Goal: Information Seeking & Learning: Check status

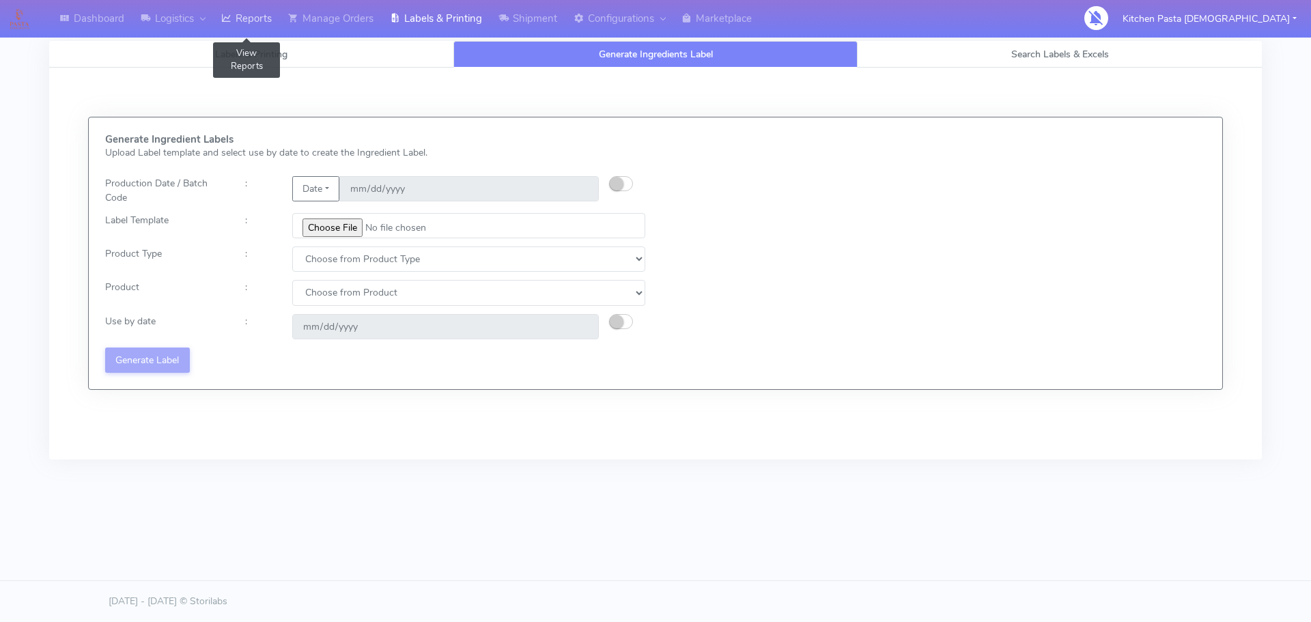
click at [236, 16] on link "Reports" at bounding box center [246, 19] width 67 height 38
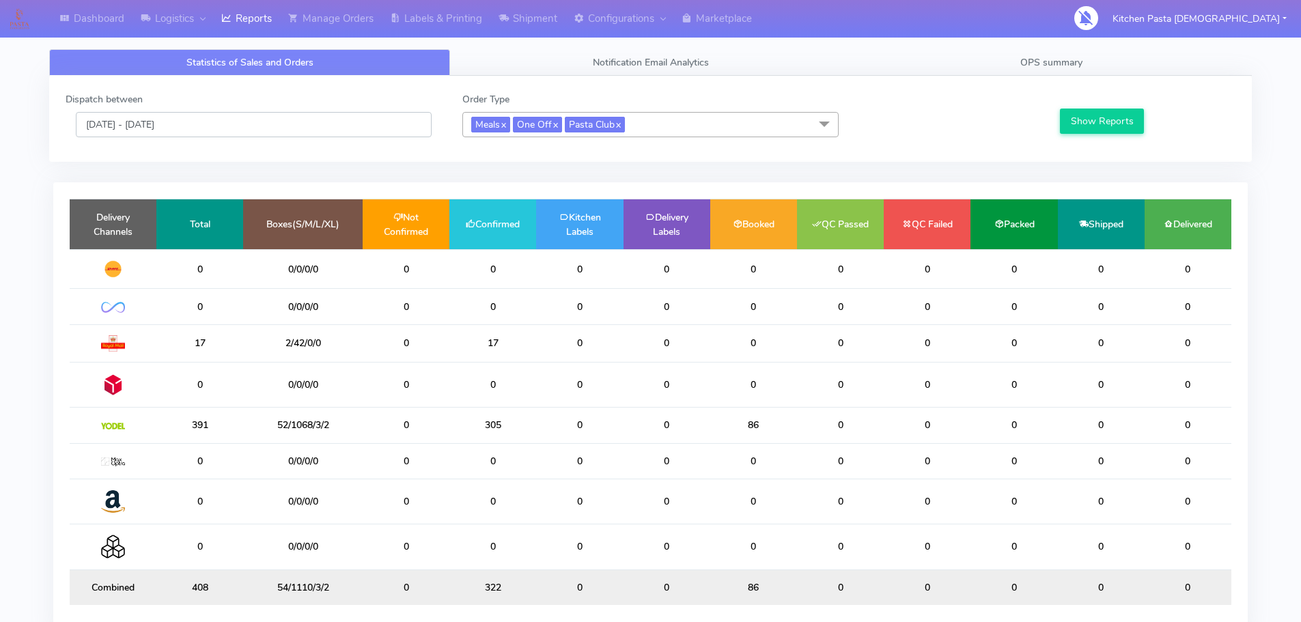
click at [247, 113] on input "[DATE] - [DATE]" at bounding box center [254, 124] width 356 height 25
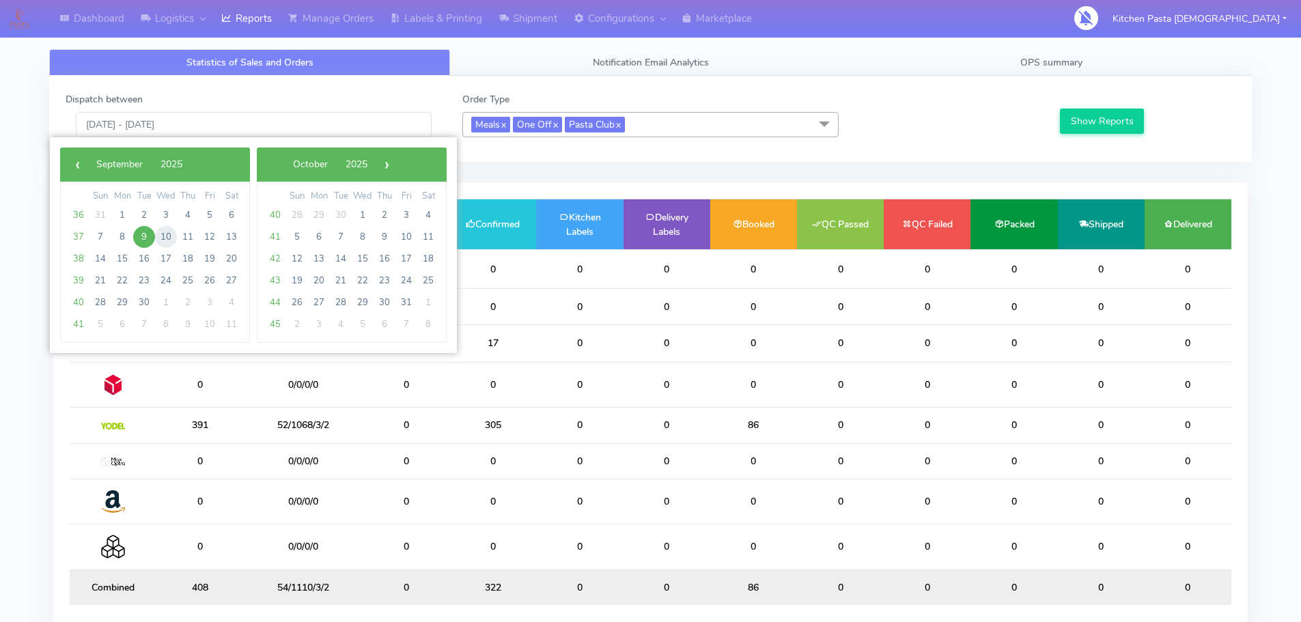
click at [167, 232] on span "10" at bounding box center [166, 237] width 22 height 22
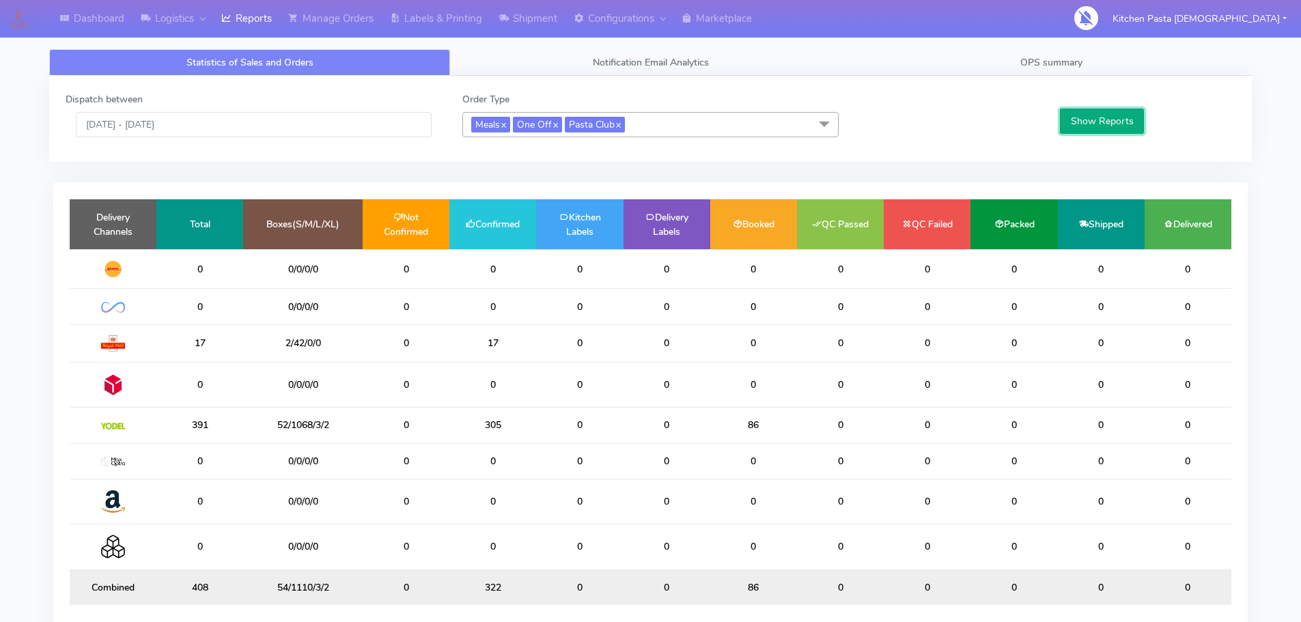
click at [1116, 130] on button "Show Reports" at bounding box center [1102, 121] width 84 height 25
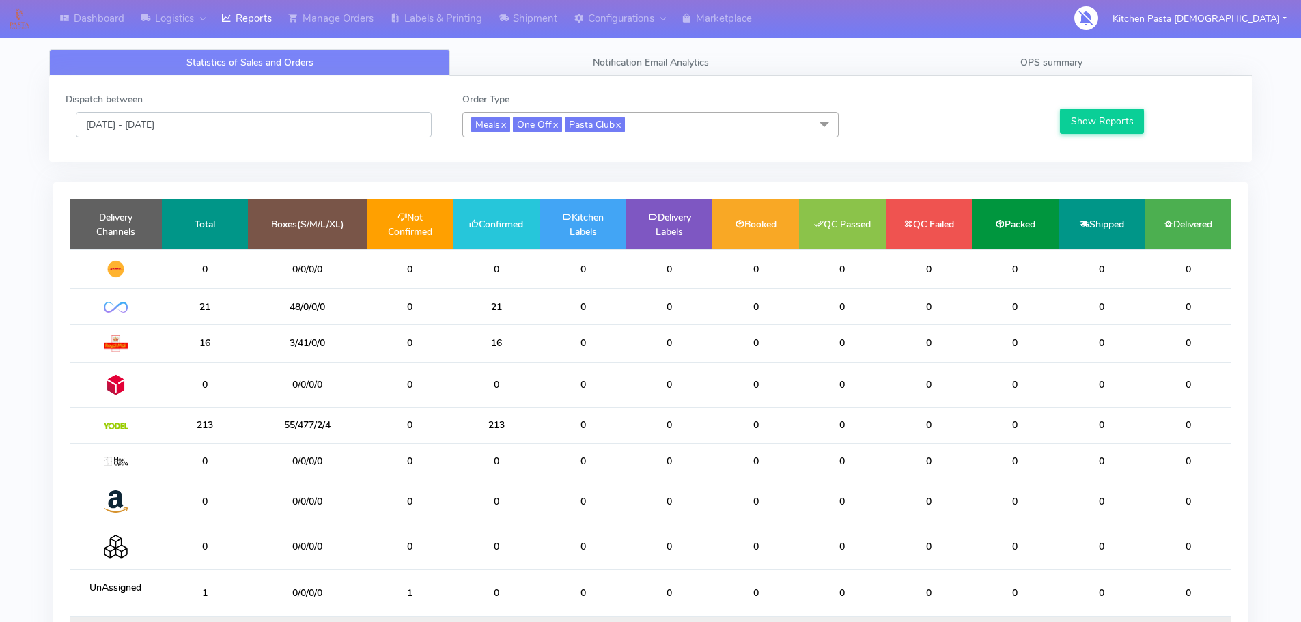
click at [364, 128] on input "10/09/2025 - 10/09/2025" at bounding box center [254, 124] width 356 height 25
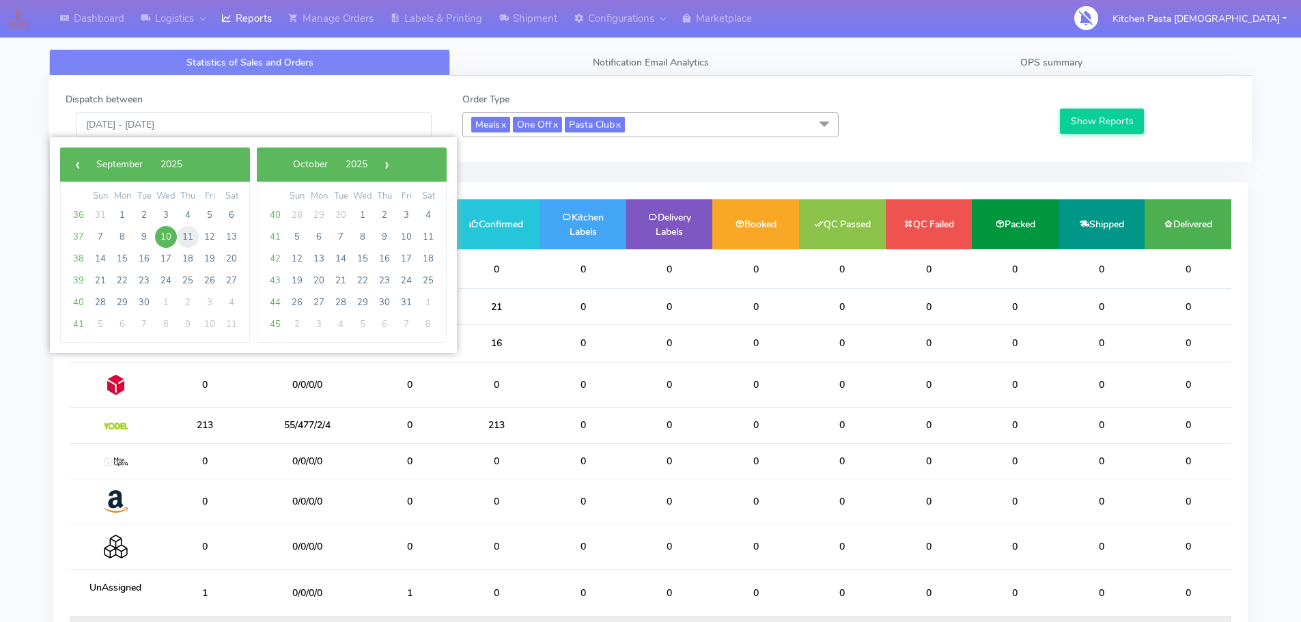
click at [184, 242] on span "11" at bounding box center [188, 237] width 22 height 22
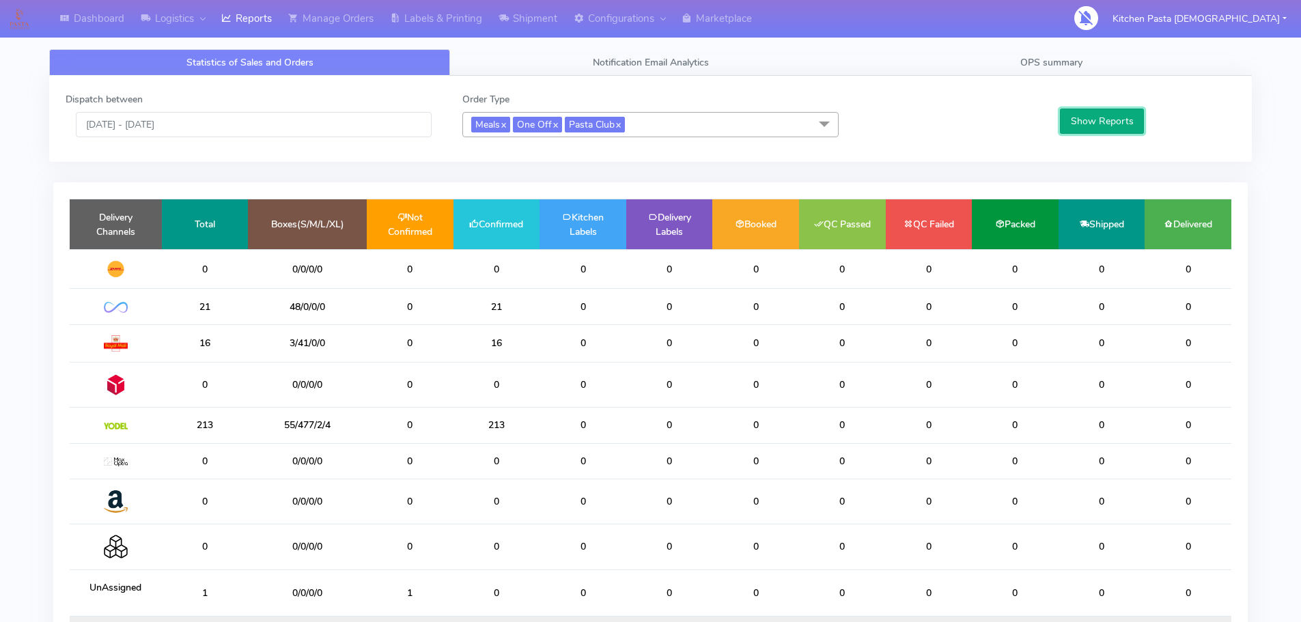
click at [1095, 121] on button "Show Reports" at bounding box center [1102, 121] width 84 height 25
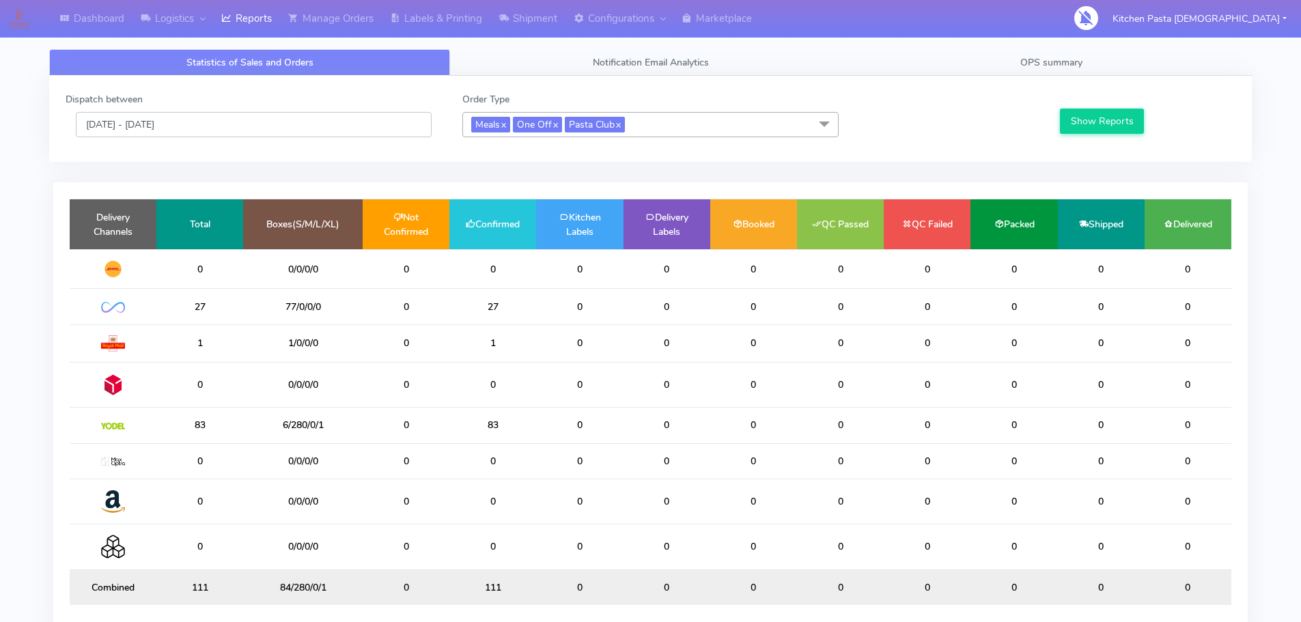
click at [277, 124] on input "11/09/2025 - 11/09/2025" at bounding box center [254, 124] width 356 height 25
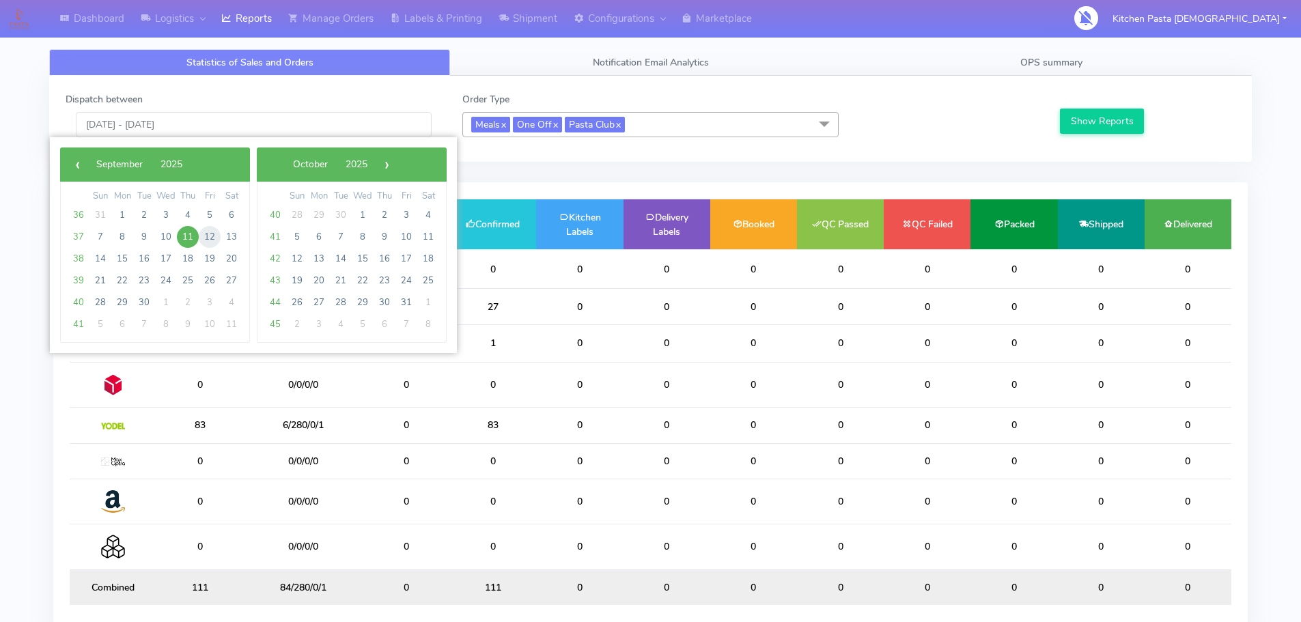
click at [214, 230] on span "12" at bounding box center [210, 237] width 22 height 22
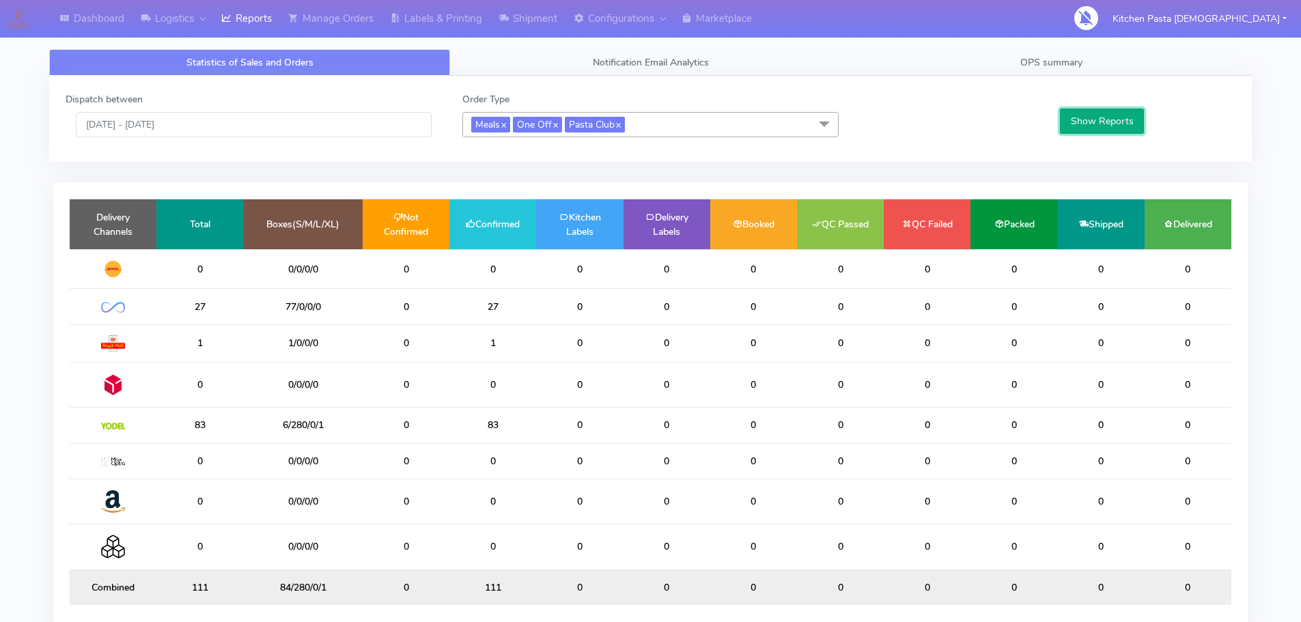
click at [1126, 129] on button "Show Reports" at bounding box center [1102, 121] width 84 height 25
click at [296, 128] on input "12/09/2025 - 12/09/2025" at bounding box center [254, 124] width 356 height 25
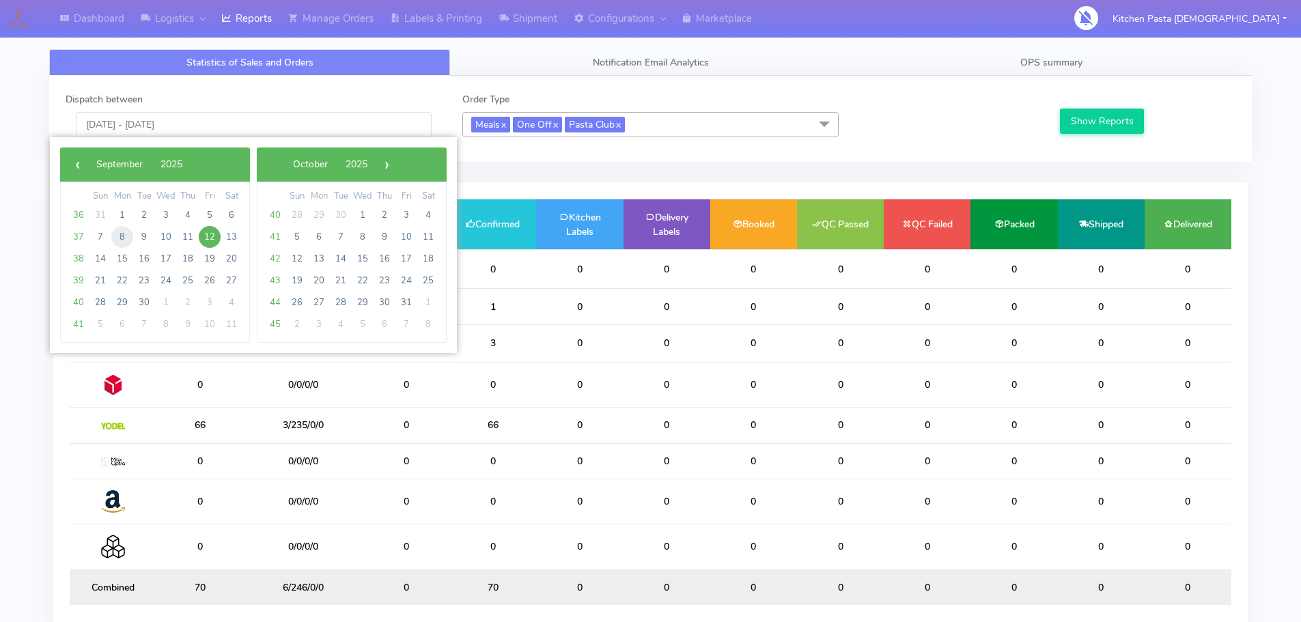
click at [117, 239] on span "8" at bounding box center [122, 237] width 22 height 22
type input "[DATE] - [DATE]"
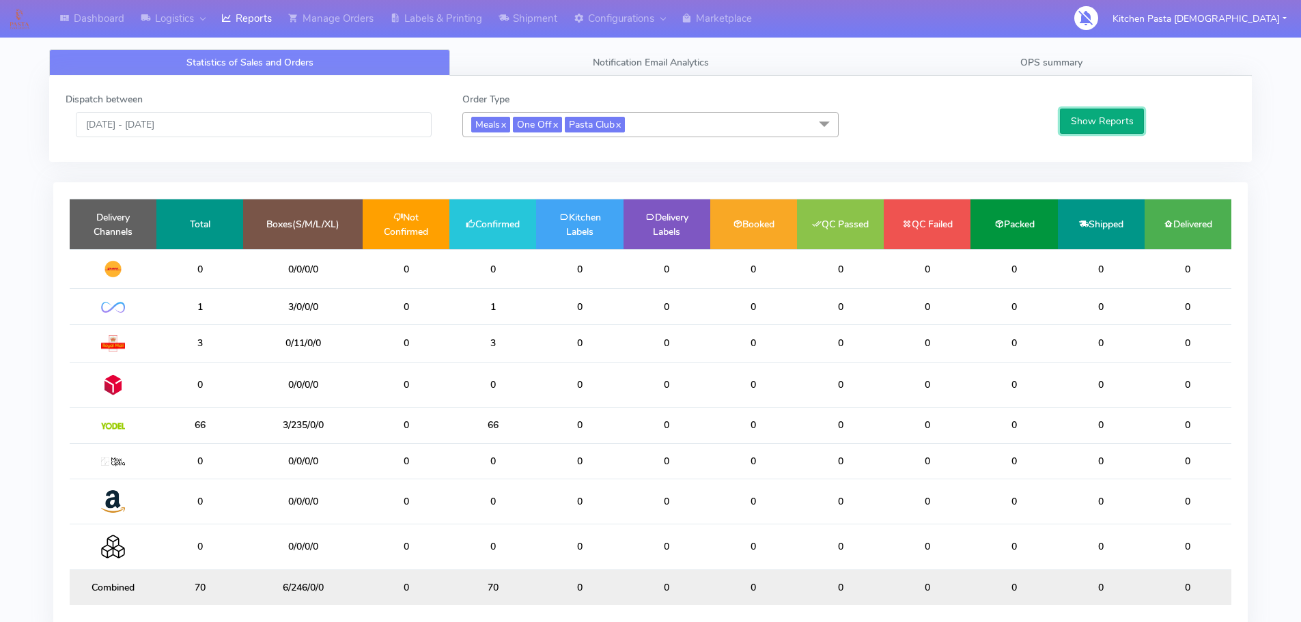
click at [1079, 122] on button "Show Reports" at bounding box center [1102, 121] width 84 height 25
drag, startPoint x: 230, startPoint y: 122, endPoint x: 238, endPoint y: 119, distance: 8.6
click at [238, 119] on input "[DATE] - [DATE]" at bounding box center [254, 124] width 356 height 25
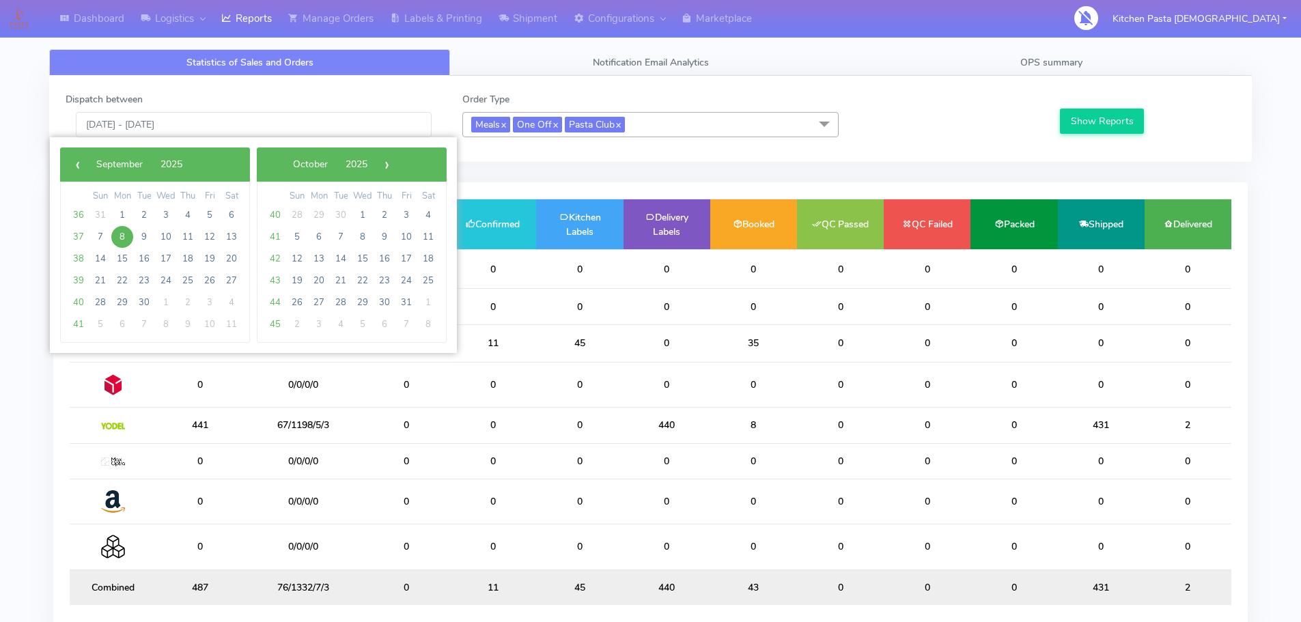
click at [117, 242] on span "8" at bounding box center [122, 237] width 22 height 22
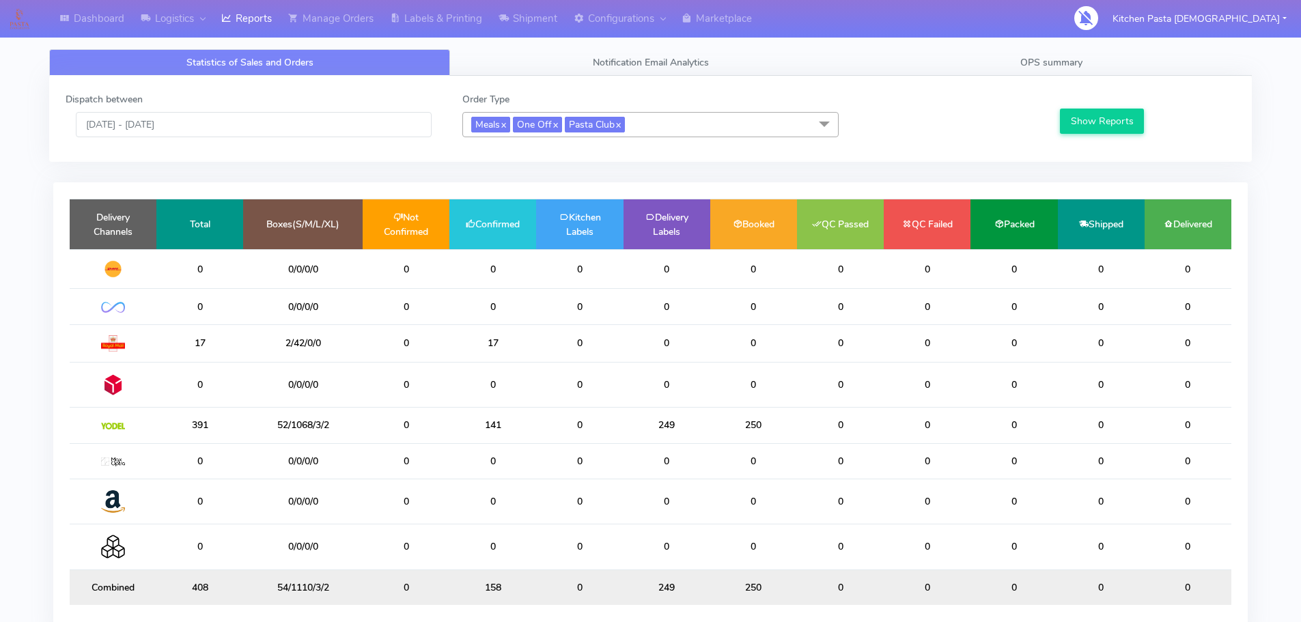
click at [677, 115] on span "Meals x One Off x Pasta Club x" at bounding box center [650, 124] width 376 height 25
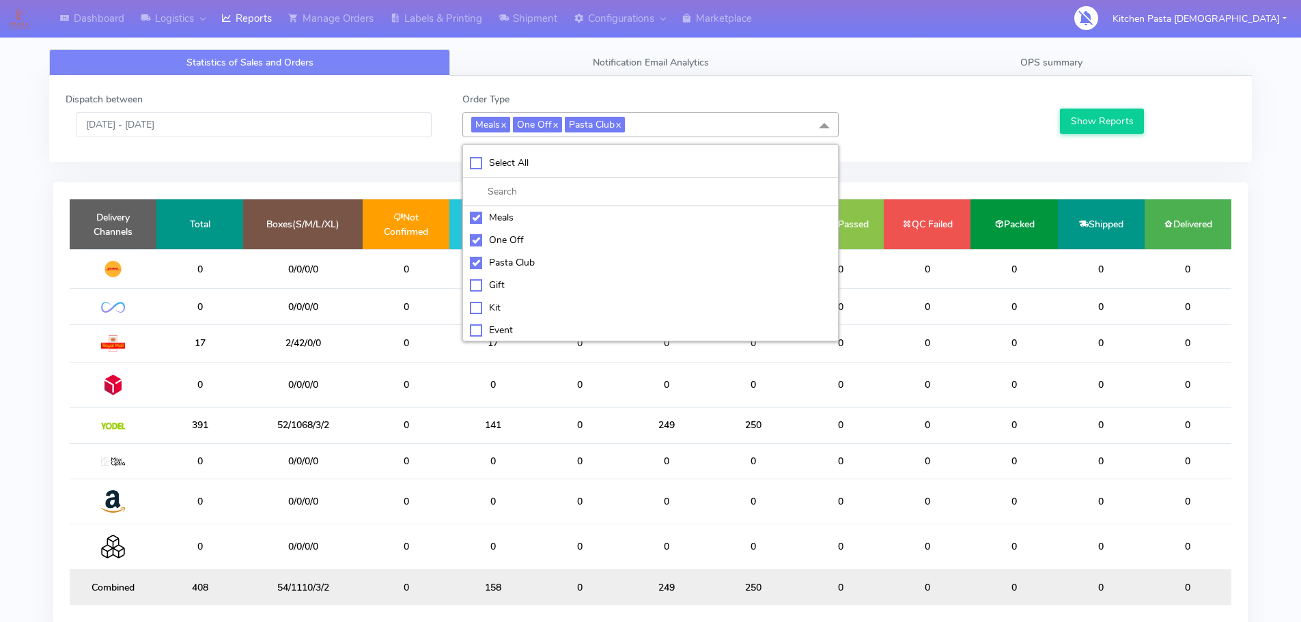
click at [895, 135] on div at bounding box center [948, 114] width 198 height 45
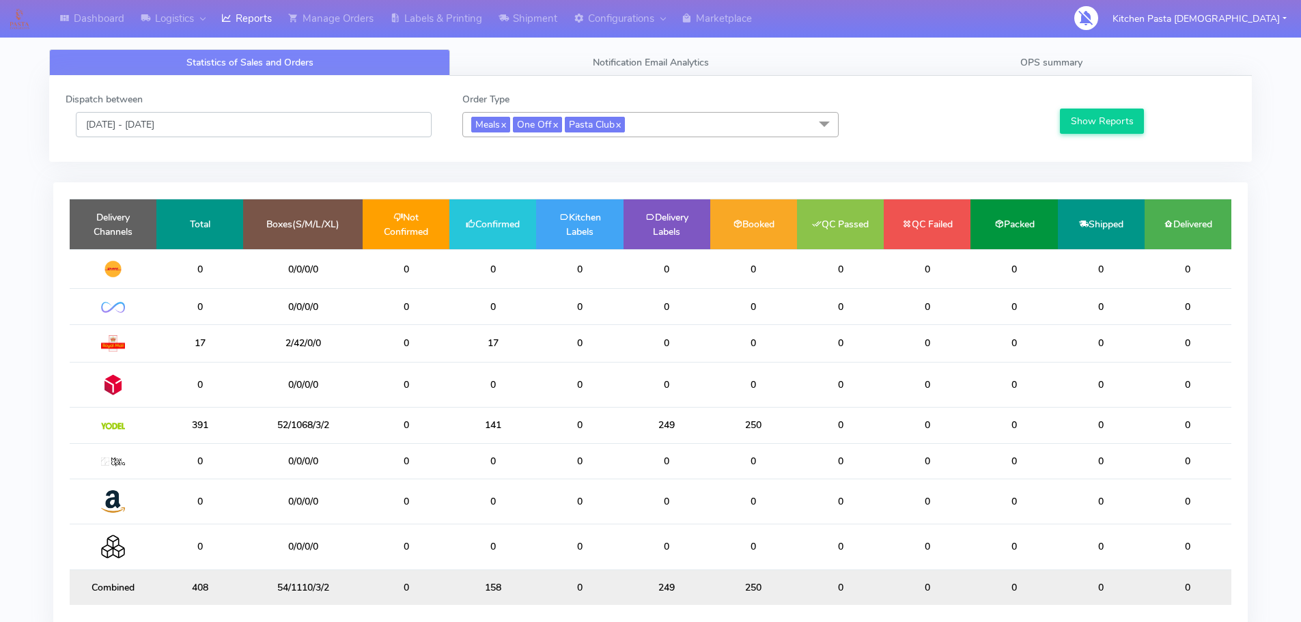
click at [208, 130] on input "[DATE] - [DATE]" at bounding box center [254, 124] width 356 height 25
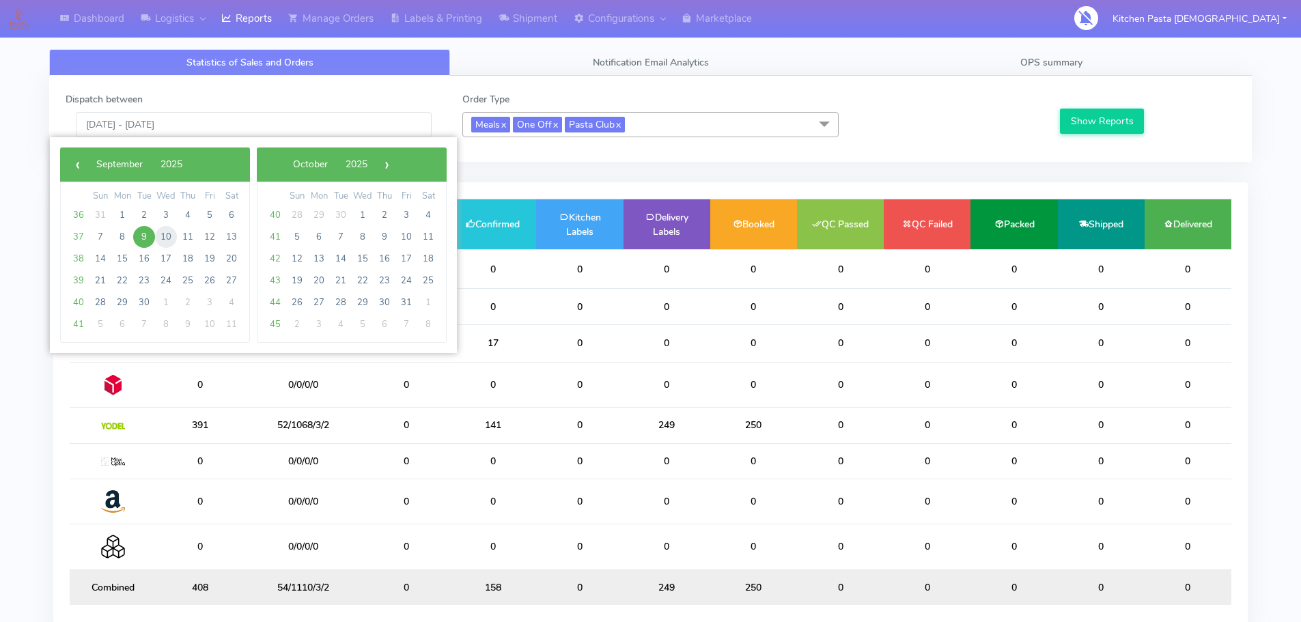
click at [163, 236] on span "10" at bounding box center [166, 237] width 22 height 22
type input "10/09/2025 - 10/09/2025"
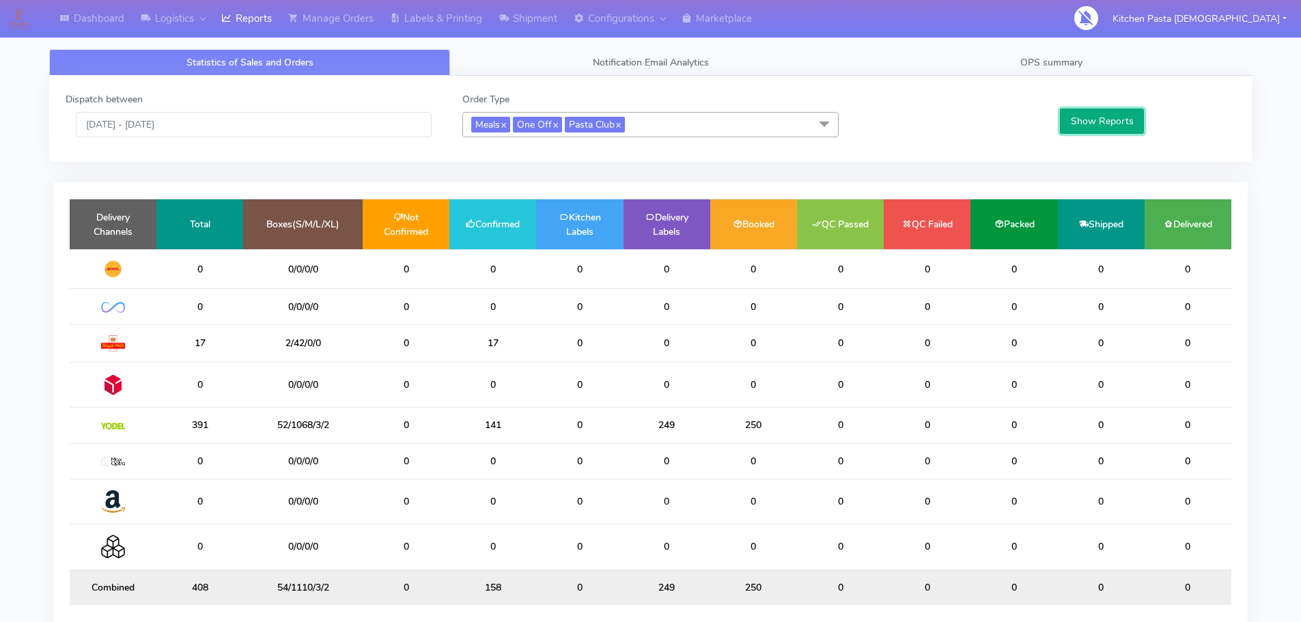
click at [1091, 115] on button "Show Reports" at bounding box center [1102, 121] width 84 height 25
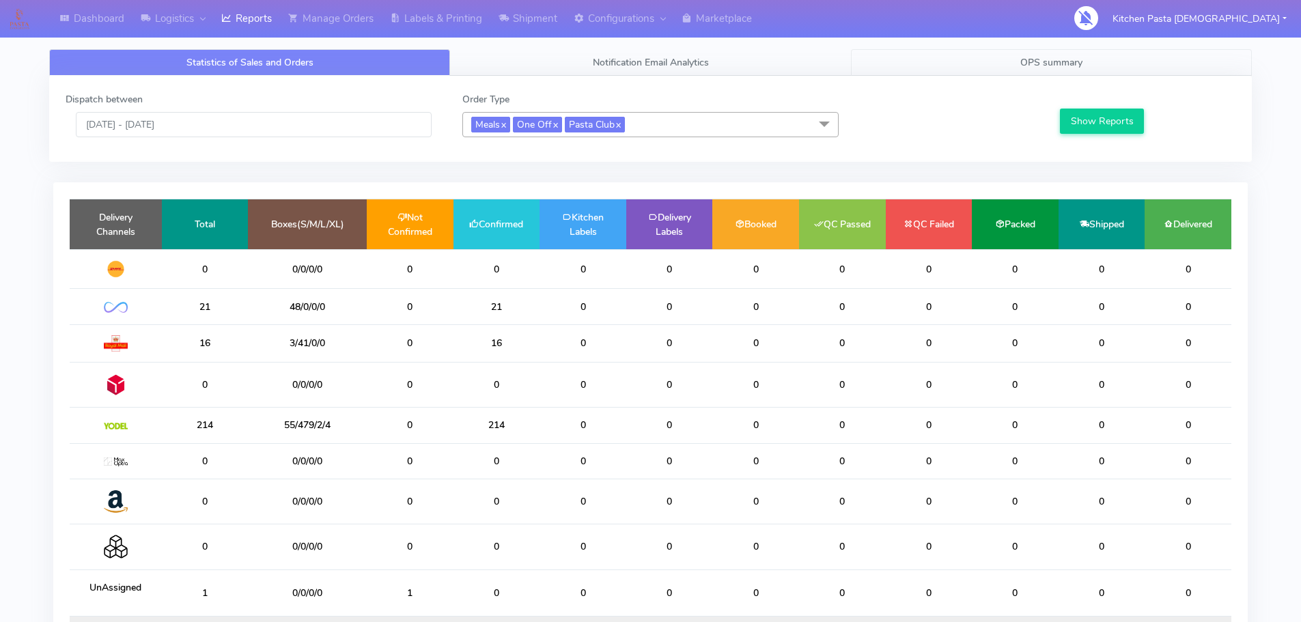
click at [982, 58] on link "OPS summary" at bounding box center [1051, 62] width 401 height 27
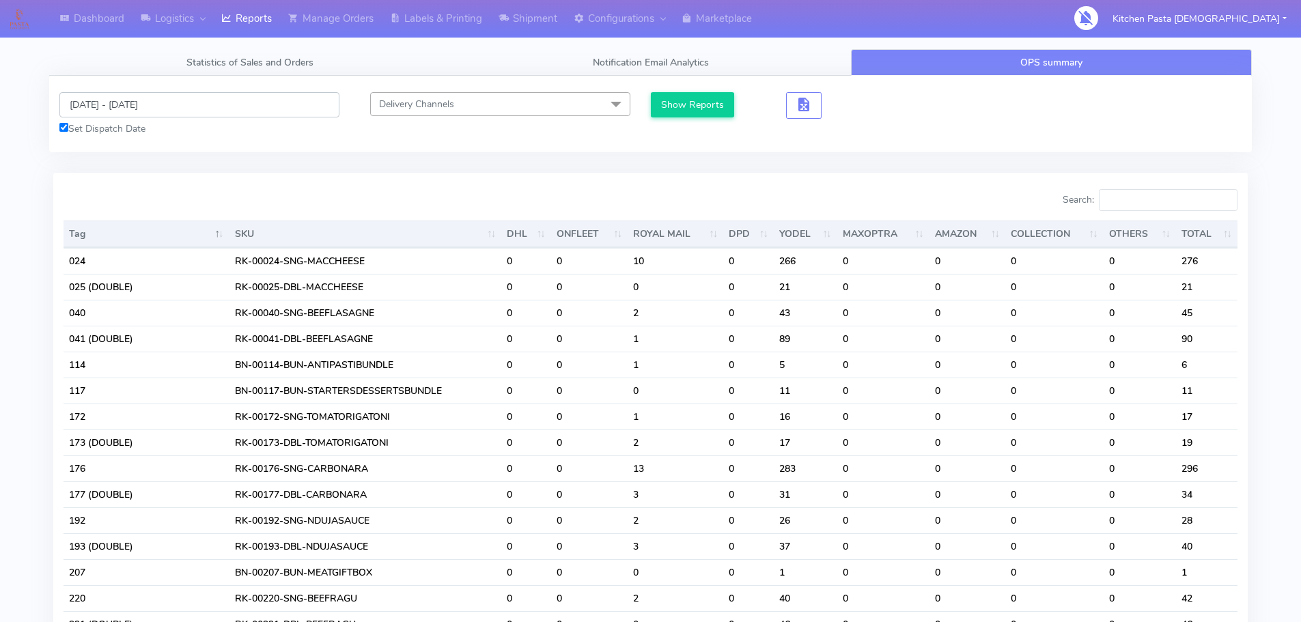
click at [260, 102] on input "[DATE] - [DATE]" at bounding box center [199, 104] width 280 height 25
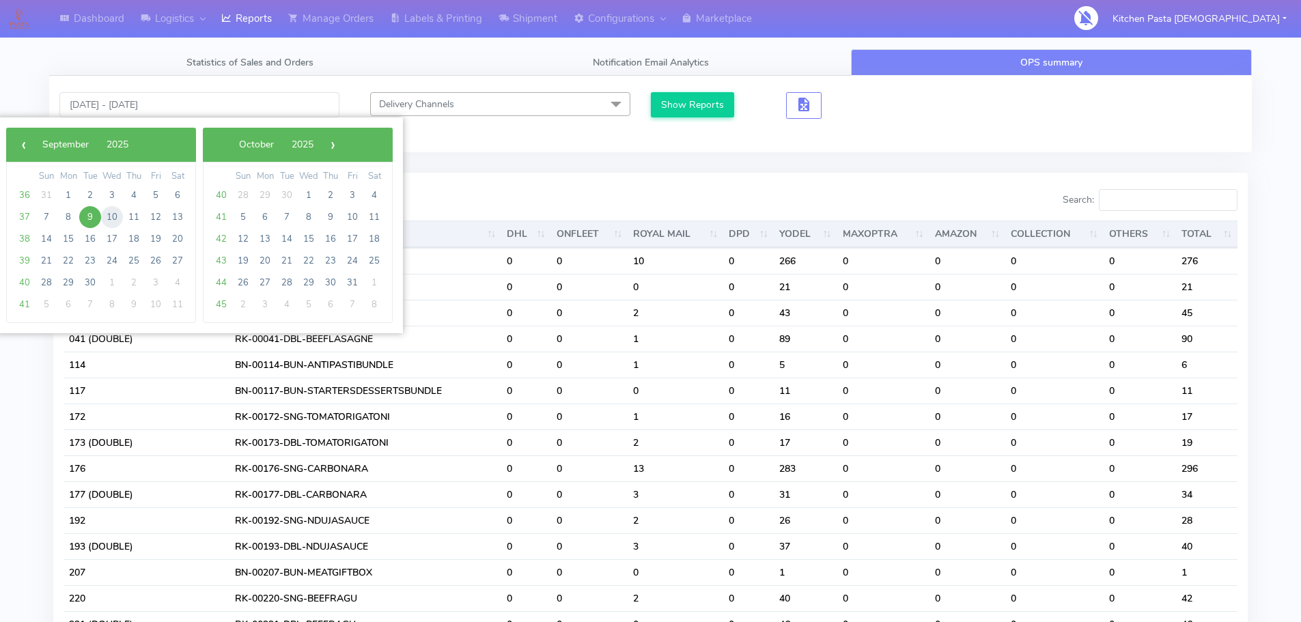
click at [119, 219] on span "10" at bounding box center [112, 217] width 22 height 22
click at [118, 218] on span "10" at bounding box center [112, 217] width 22 height 22
type input "10/09/2025 - 10/09/2025"
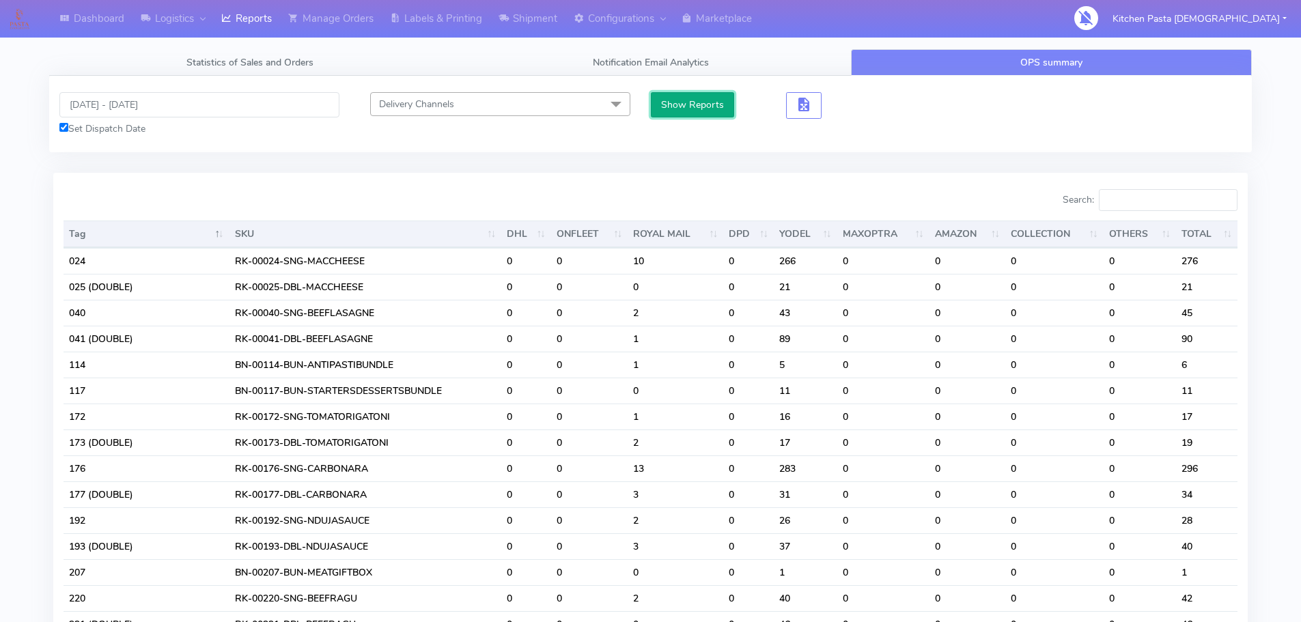
click at [688, 94] on button "Show Reports" at bounding box center [693, 104] width 84 height 25
click at [1160, 195] on input "Search:" at bounding box center [1168, 200] width 139 height 22
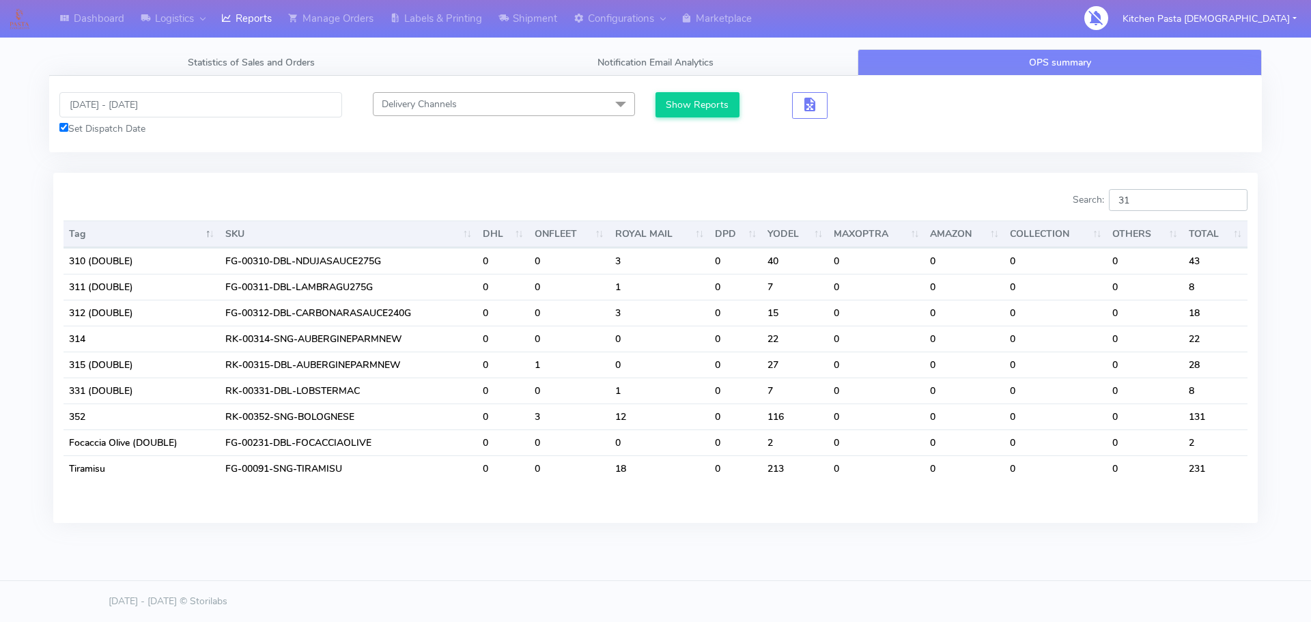
type input "312"
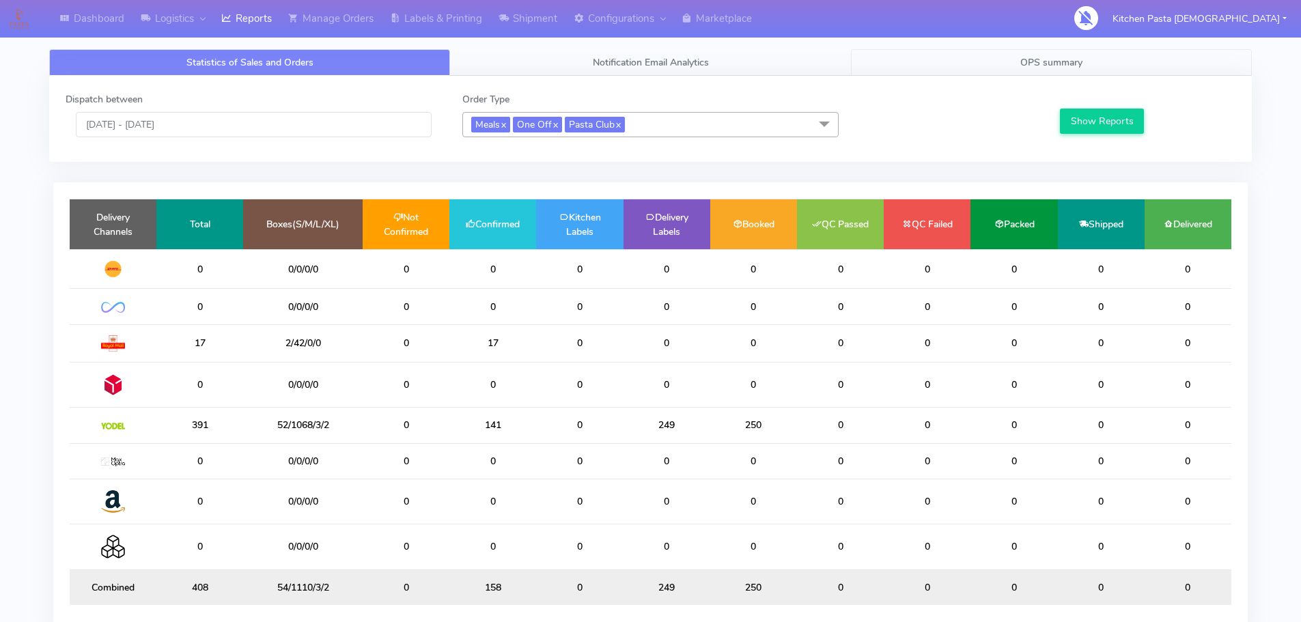
click at [1121, 57] on link "OPS summary" at bounding box center [1051, 62] width 401 height 27
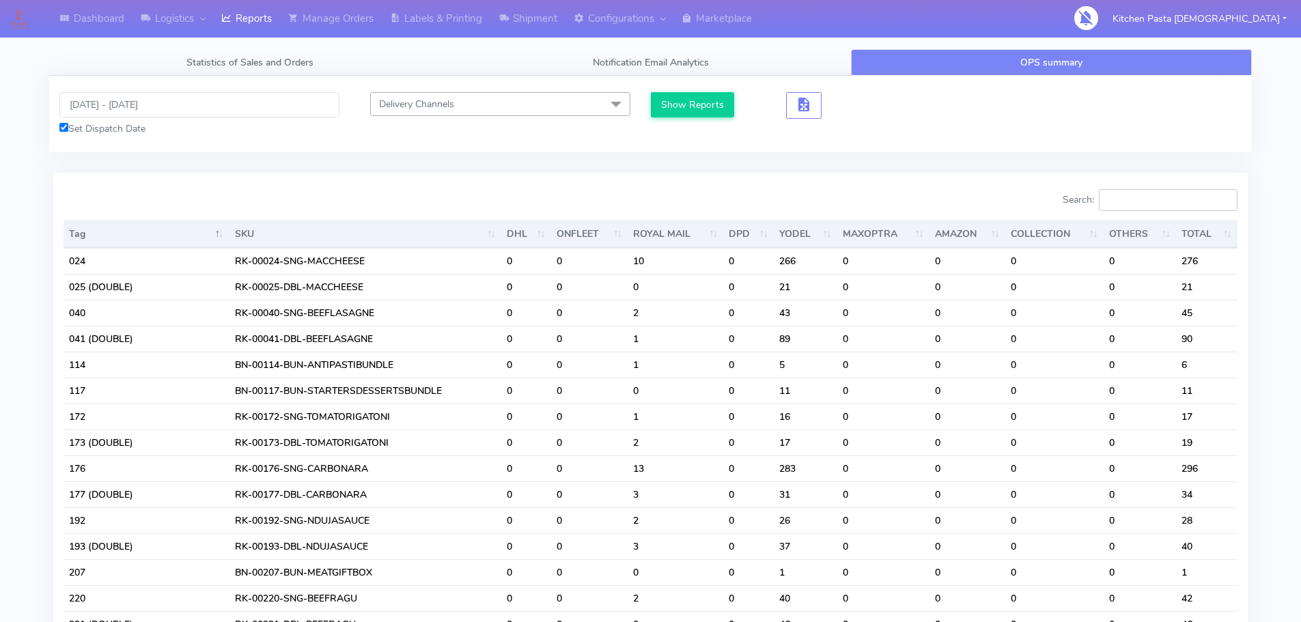
click at [1170, 194] on input "Search:" at bounding box center [1168, 200] width 139 height 22
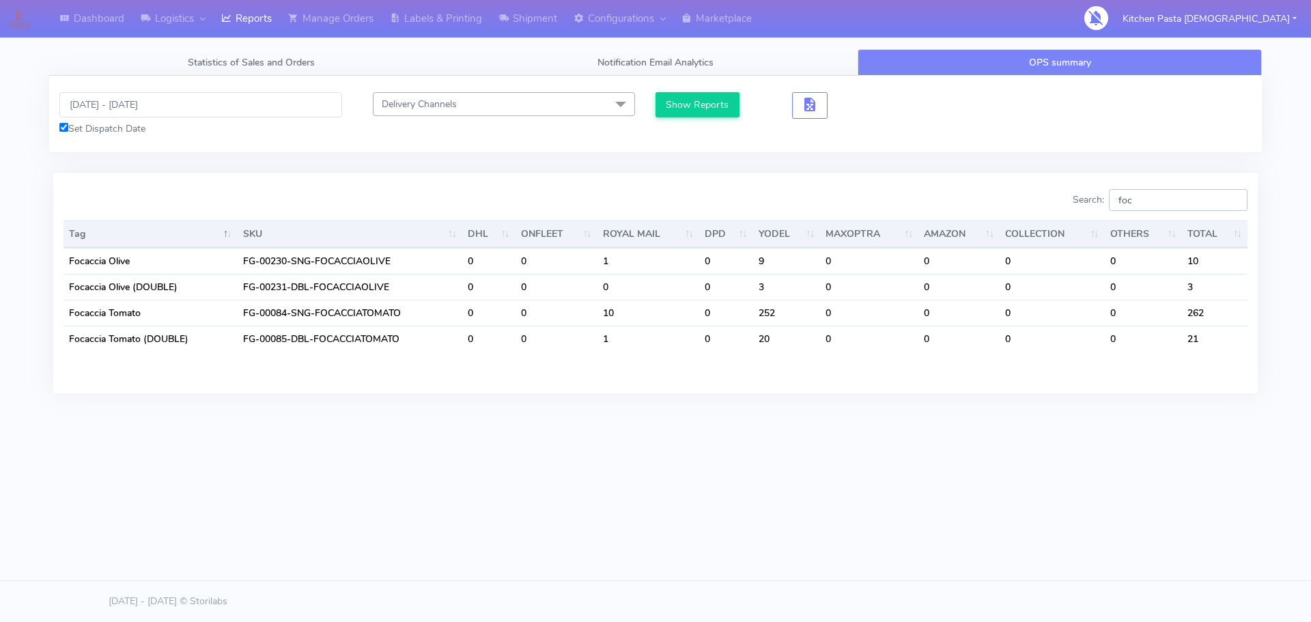
type input "foc"
drag, startPoint x: 1122, startPoint y: 192, endPoint x: 1108, endPoint y: 192, distance: 14.3
click at [1108, 192] on label "Search: foc" at bounding box center [1160, 200] width 175 height 22
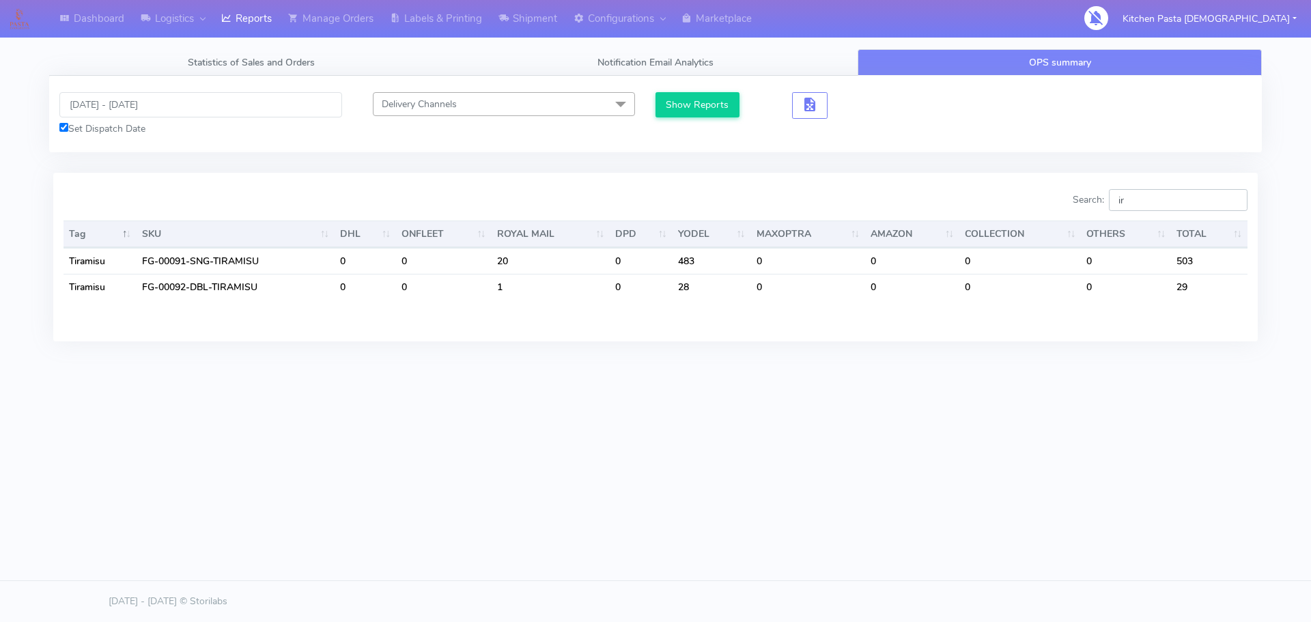
type input "ir"
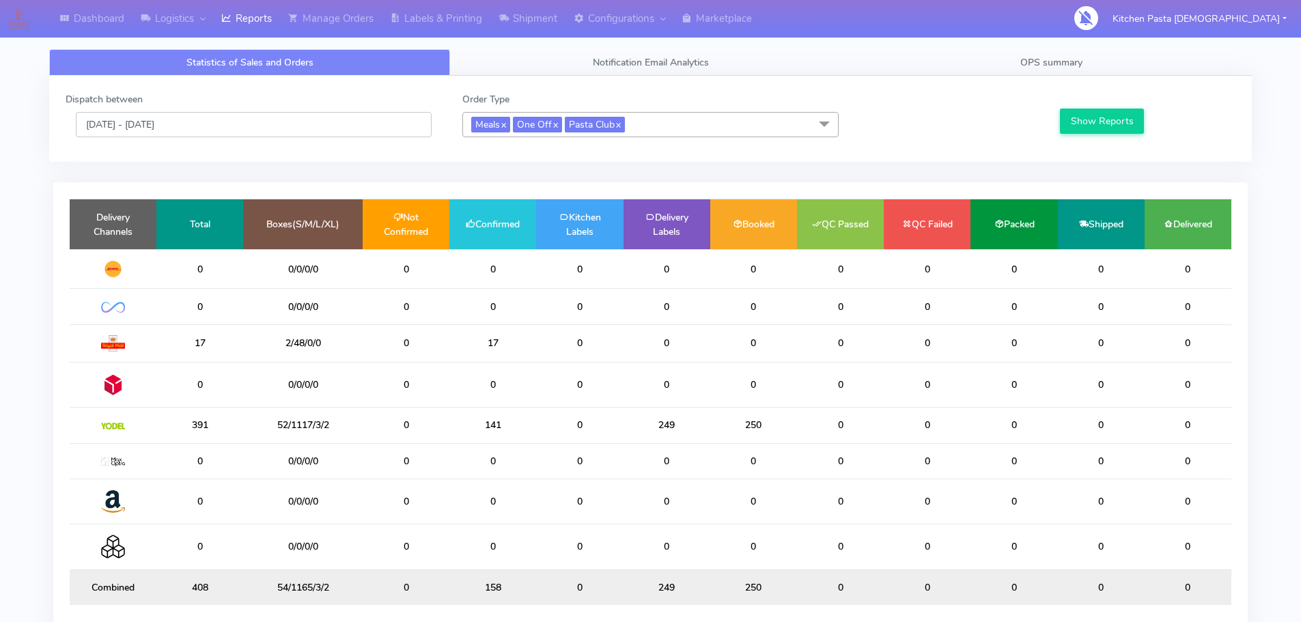
click at [228, 122] on input "[DATE] - [DATE]" at bounding box center [254, 124] width 356 height 25
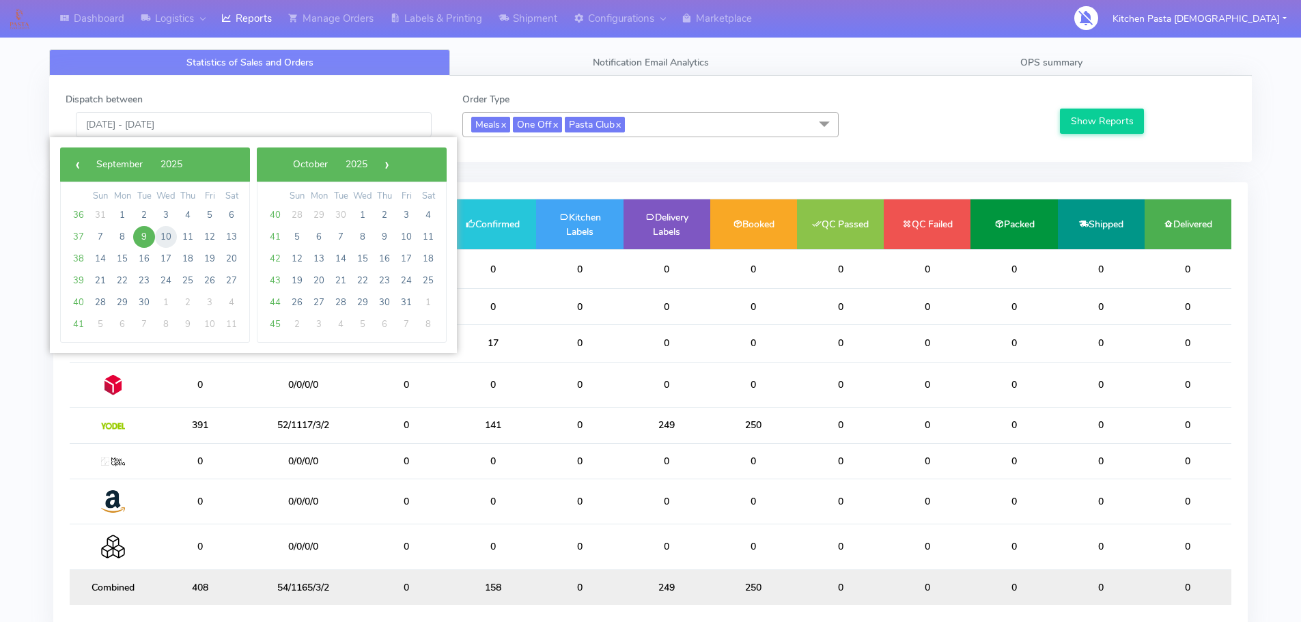
click at [160, 240] on span "10" at bounding box center [166, 237] width 22 height 22
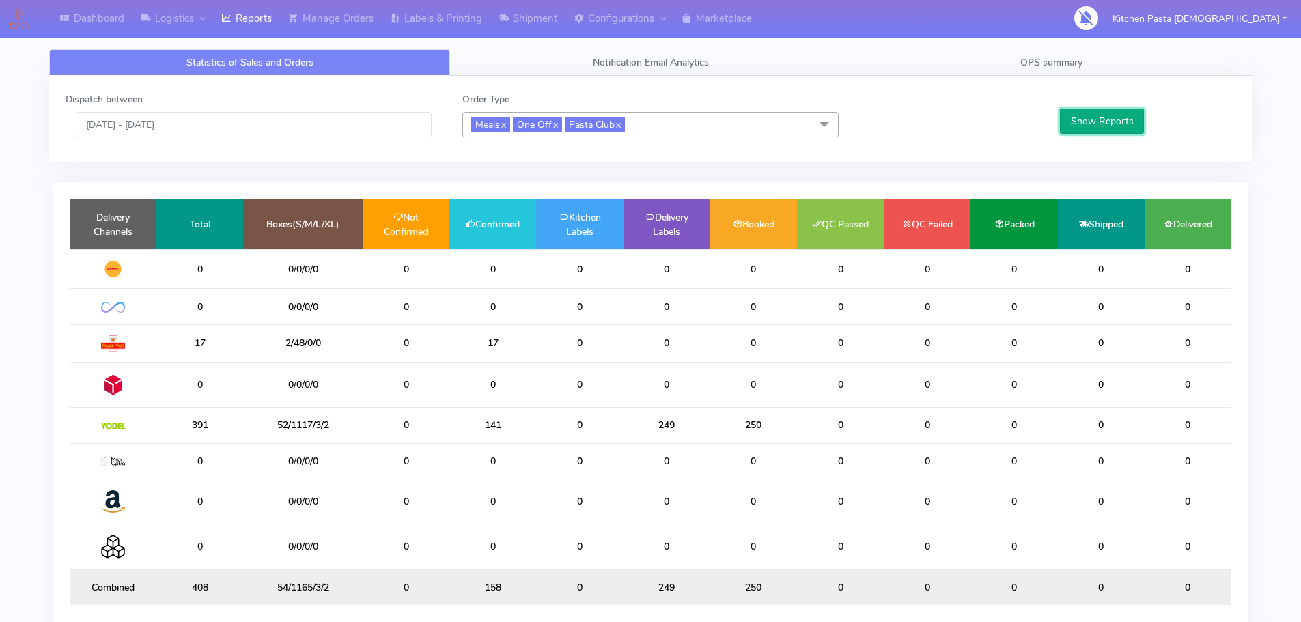
click at [1089, 114] on button "Show Reports" at bounding box center [1102, 121] width 84 height 25
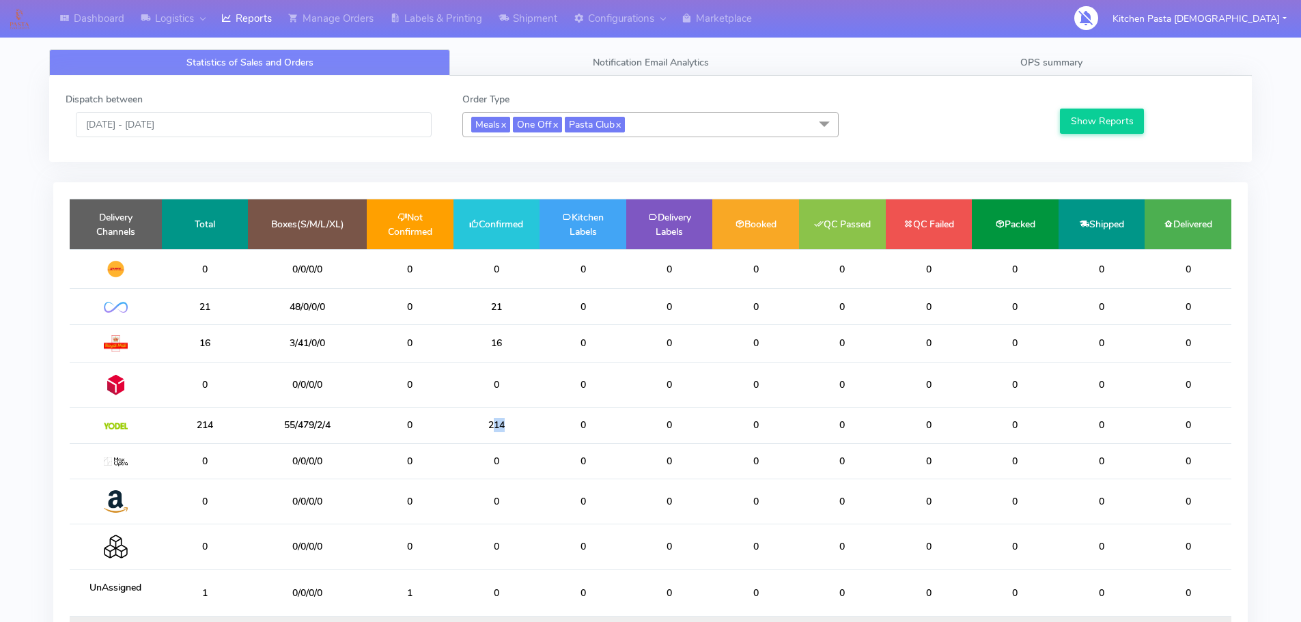
drag, startPoint x: 516, startPoint y: 429, endPoint x: 492, endPoint y: 429, distance: 23.9
click at [492, 429] on td "214" at bounding box center [496, 426] width 87 height 36
click at [507, 425] on td "214" at bounding box center [496, 426] width 87 height 36
drag, startPoint x: 507, startPoint y: 426, endPoint x: 450, endPoint y: 424, distance: 57.4
click at [450, 424] on tr "214 55/479/2/4 0 214 0 0 0 0 0 0 0 0" at bounding box center [651, 426] width 1162 height 36
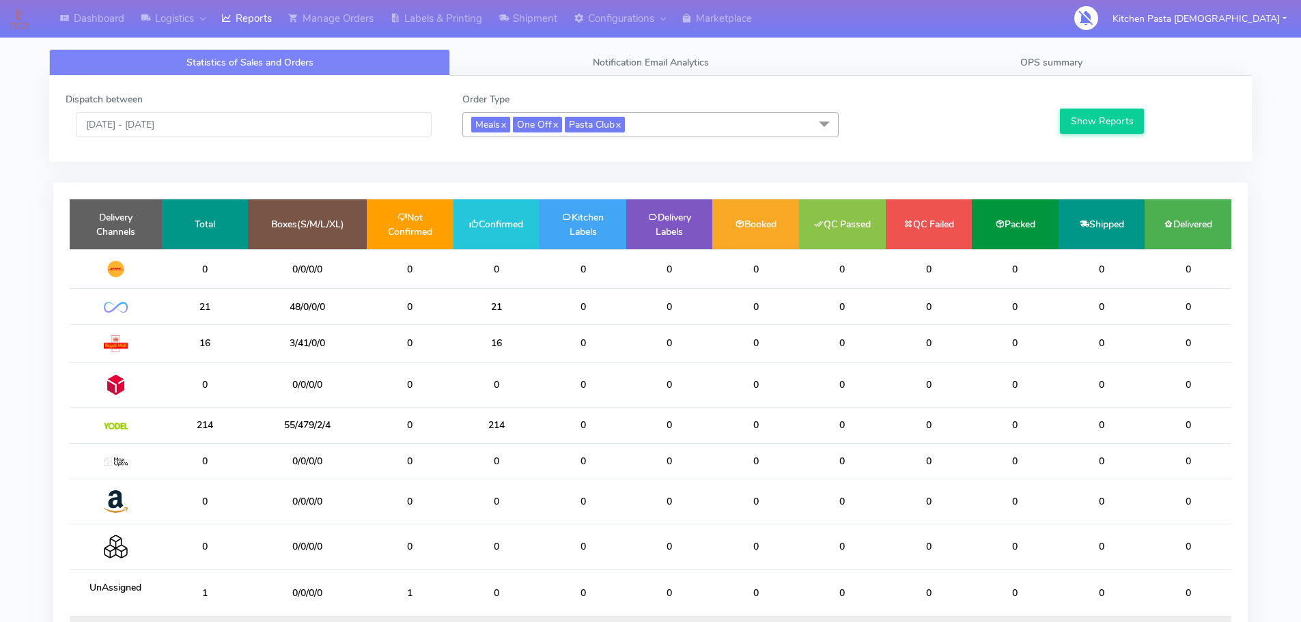
click at [253, 104] on div "Dispatch between 10/09/2025 - 10/09/2025" at bounding box center [253, 114] width 397 height 45
click at [244, 122] on input "10/09/2025 - 10/09/2025" at bounding box center [254, 124] width 356 height 25
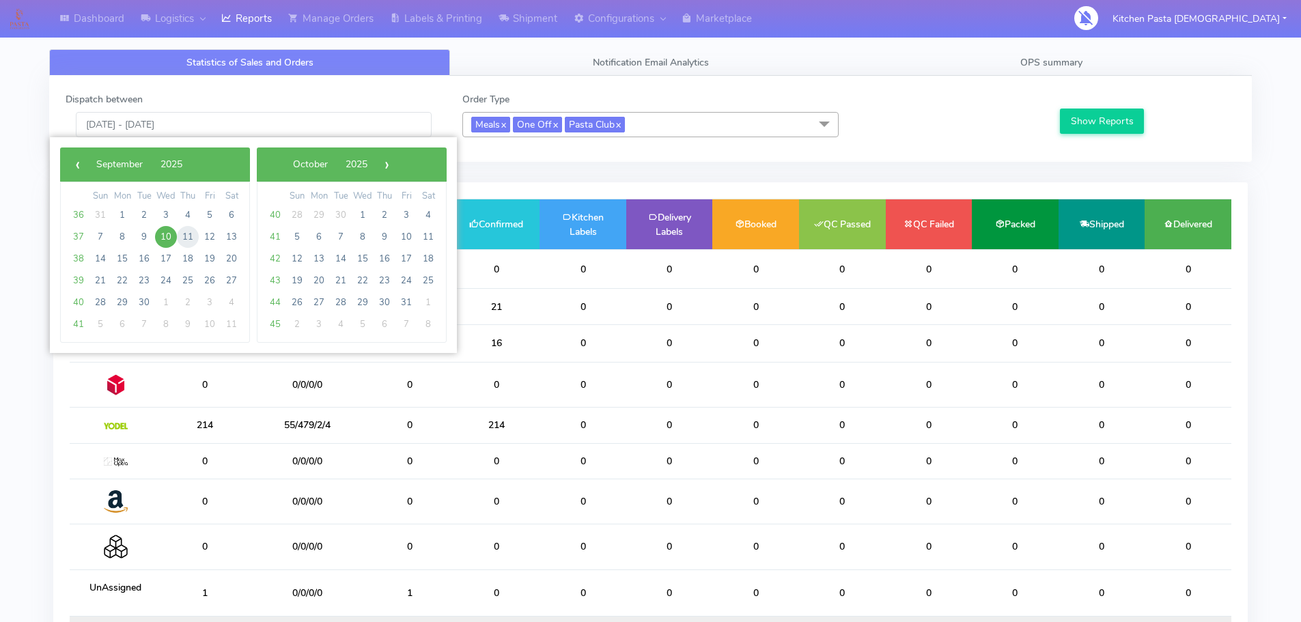
click at [185, 238] on span "11" at bounding box center [188, 237] width 22 height 22
click at [186, 238] on span "11" at bounding box center [188, 237] width 22 height 22
type input "11/09/2025 - 11/09/2025"
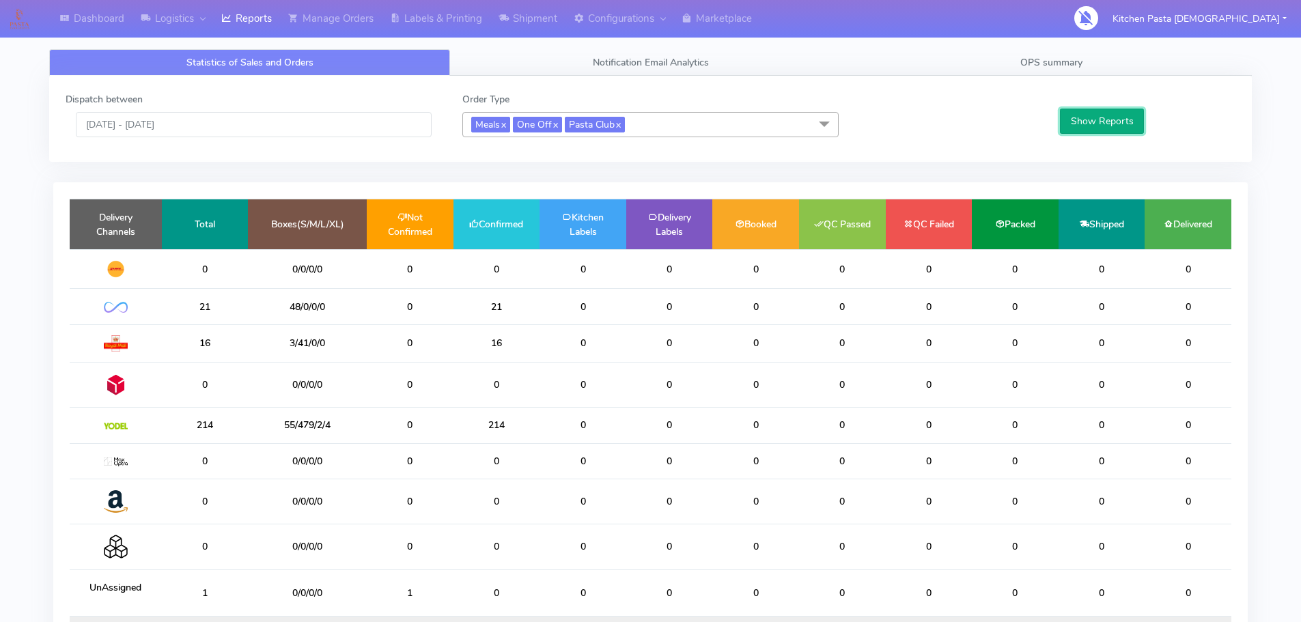
click at [1106, 130] on button "Show Reports" at bounding box center [1102, 121] width 84 height 25
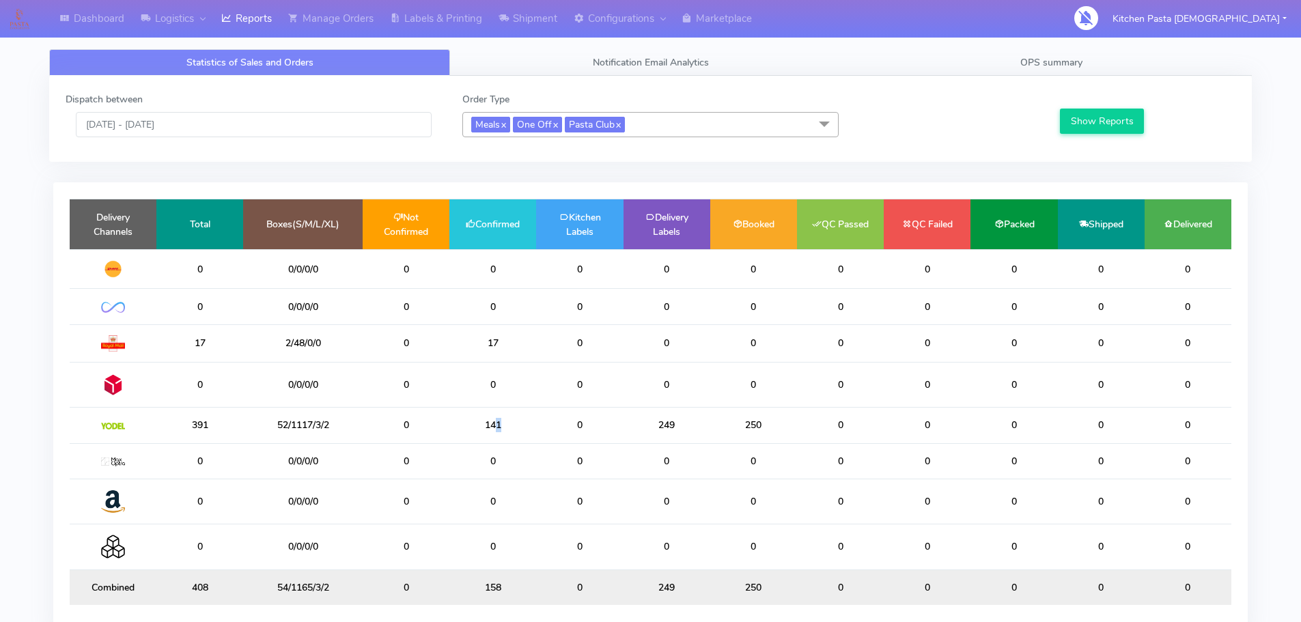
click at [495, 432] on td "141" at bounding box center [492, 426] width 87 height 36
click at [644, 431] on td "249" at bounding box center [666, 426] width 87 height 36
click at [668, 425] on td "249" at bounding box center [666, 426] width 87 height 36
drag, startPoint x: 772, startPoint y: 428, endPoint x: 754, endPoint y: 423, distance: 18.4
click at [754, 423] on td "250" at bounding box center [753, 426] width 87 height 36
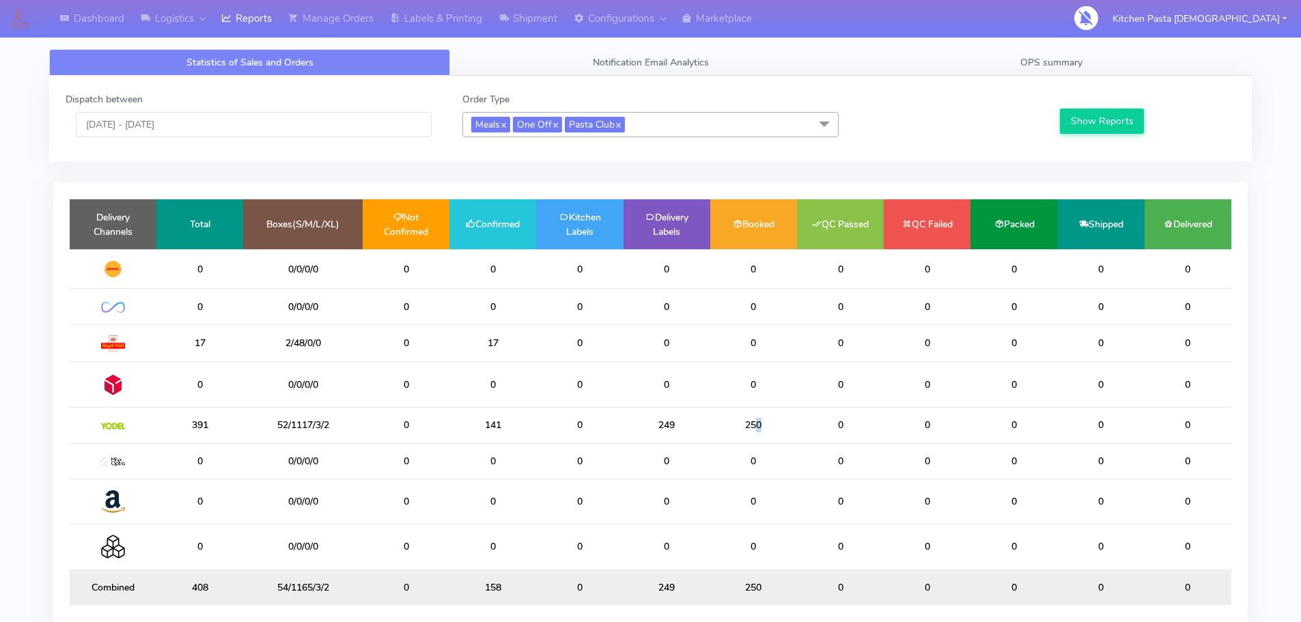
click at [754, 423] on td "250" at bounding box center [753, 426] width 87 height 36
